Goal: Task Accomplishment & Management: Manage account settings

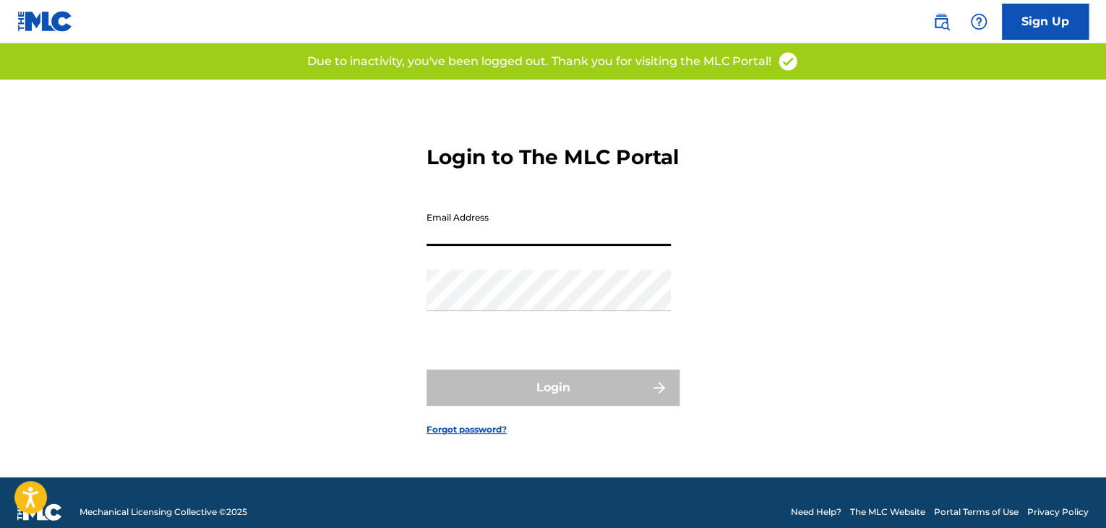
type input "[EMAIL_ADDRESS][DOMAIN_NAME]"
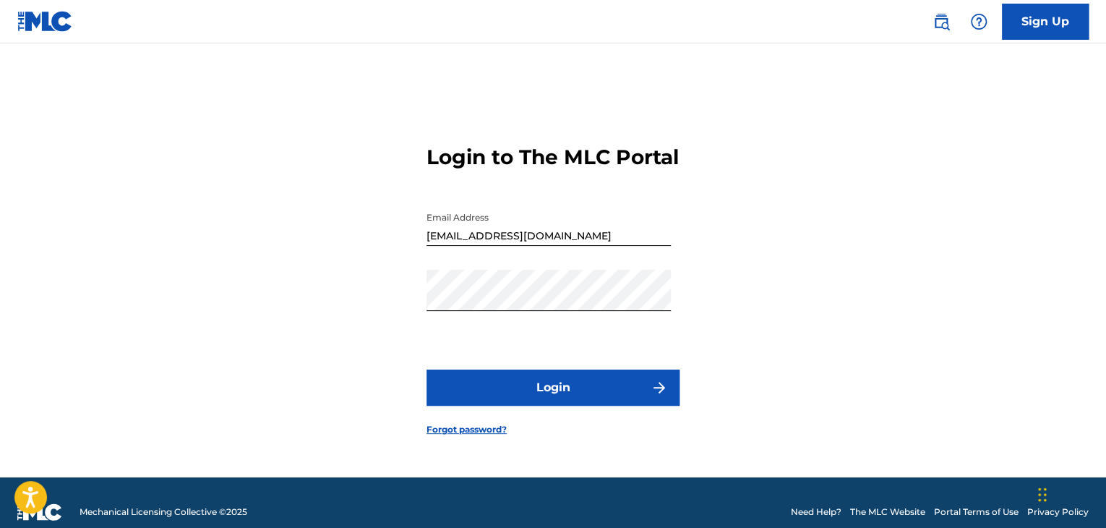
click at [568, 395] on button "Login" at bounding box center [553, 387] width 253 height 36
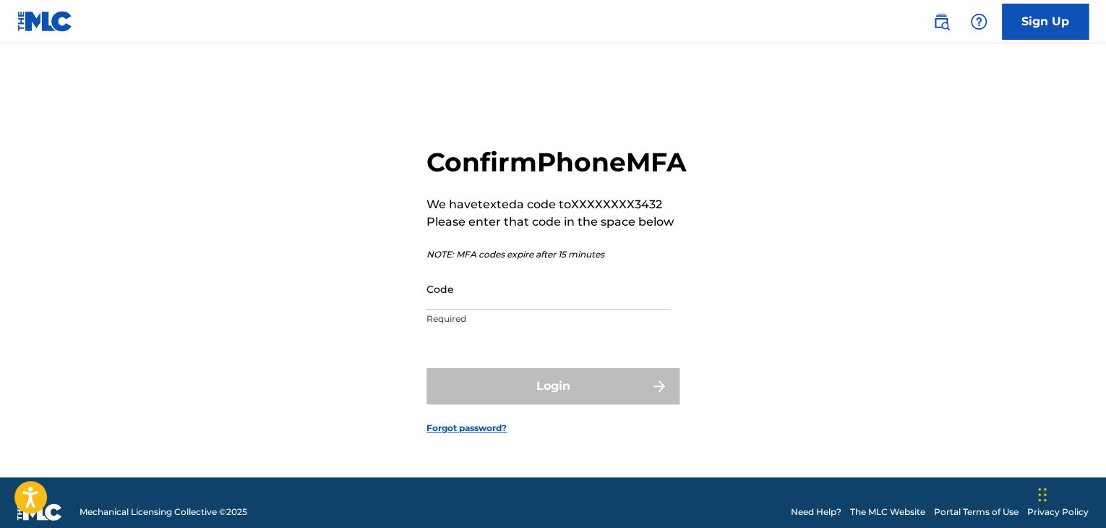
click at [477, 304] on input "Code" at bounding box center [549, 288] width 244 height 41
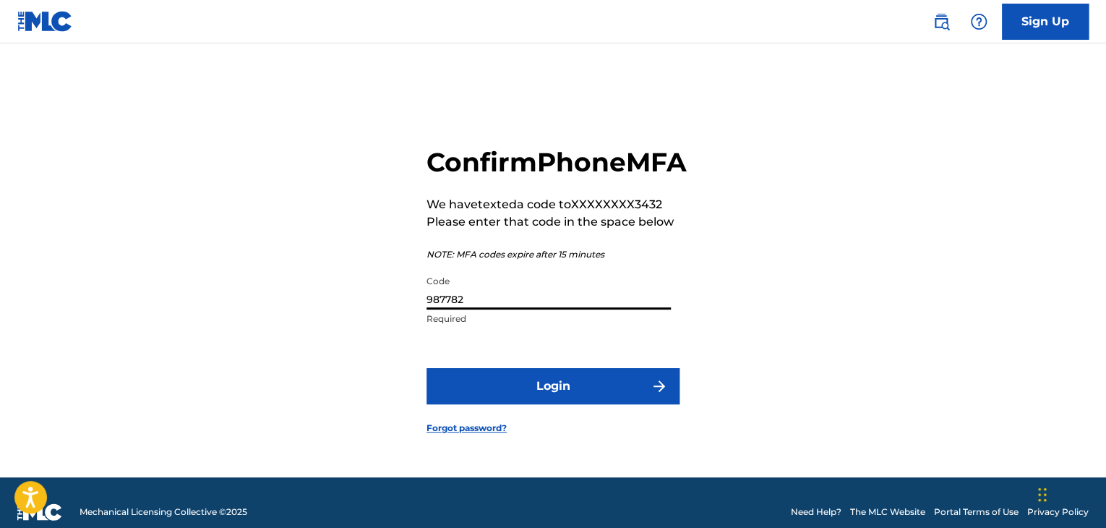
type input "987782"
click at [518, 400] on button "Login" at bounding box center [553, 386] width 253 height 36
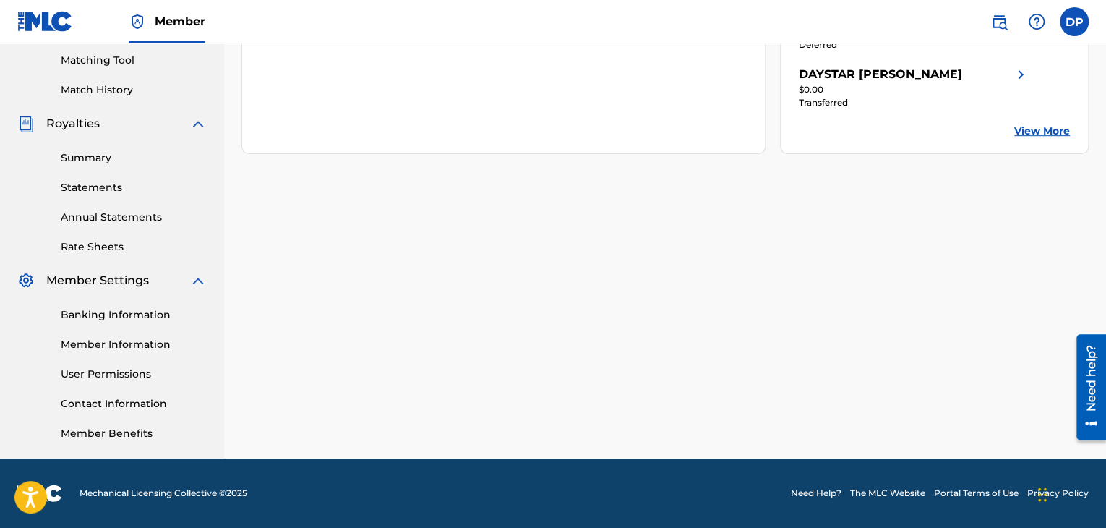
scroll to position [368, 0]
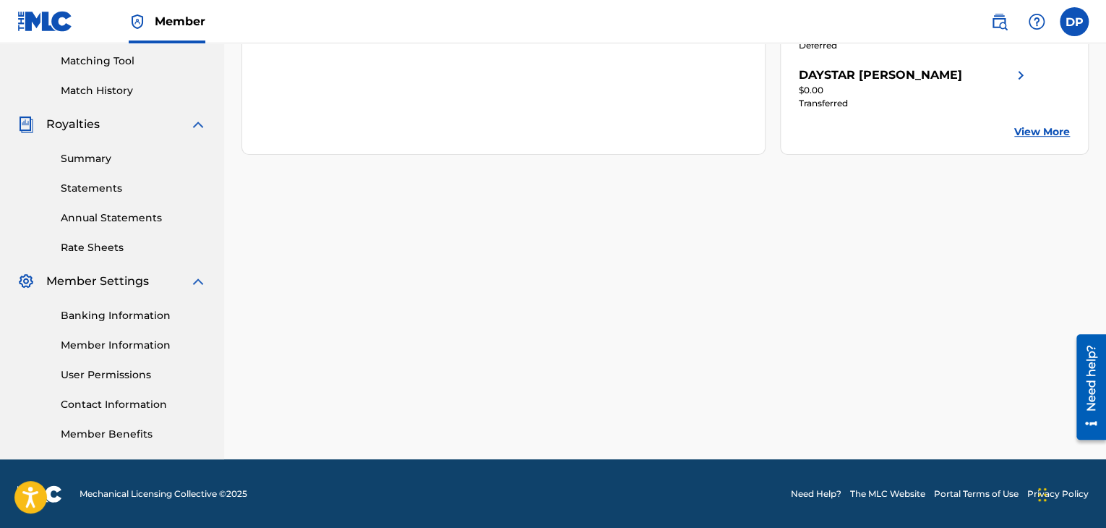
click at [107, 320] on link "Banking Information" at bounding box center [134, 315] width 146 height 15
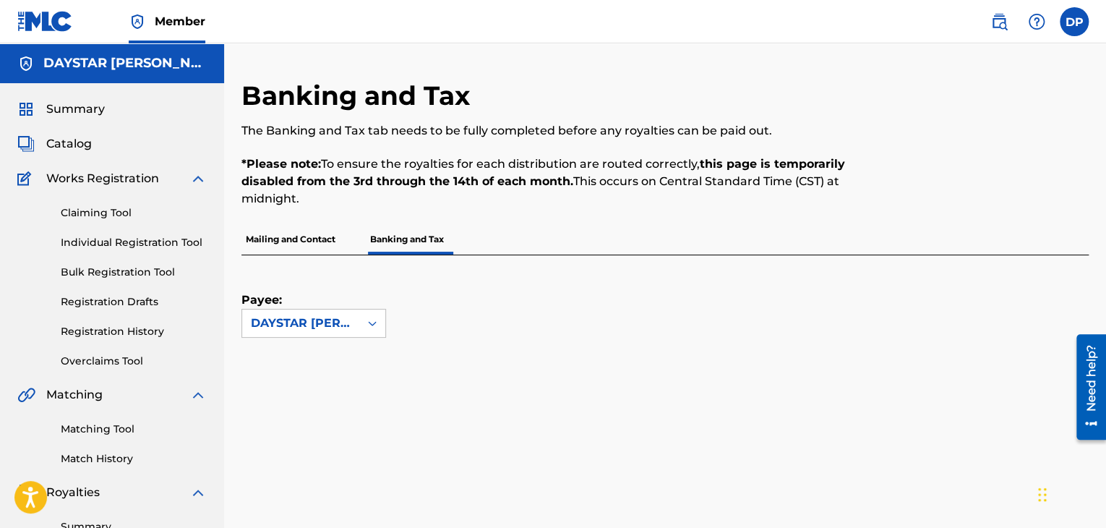
click at [301, 241] on p "Mailing and Contact" at bounding box center [290, 239] width 98 height 30
